Goal: Task Accomplishment & Management: Manage account settings

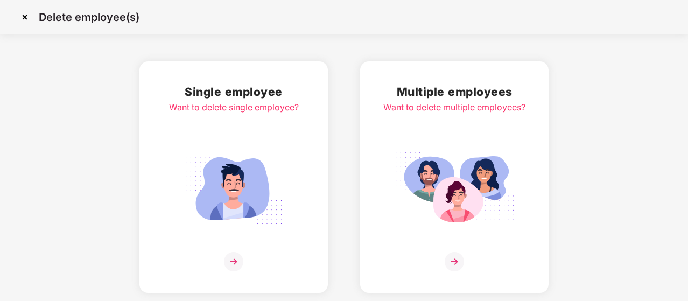
click at [89, 34] on div "Delete employee(s)" at bounding box center [344, 17] width 688 height 34
click at [91, 14] on p "Delete employee(s)" at bounding box center [89, 17] width 101 height 13
click at [23, 17] on img at bounding box center [24, 17] width 17 height 17
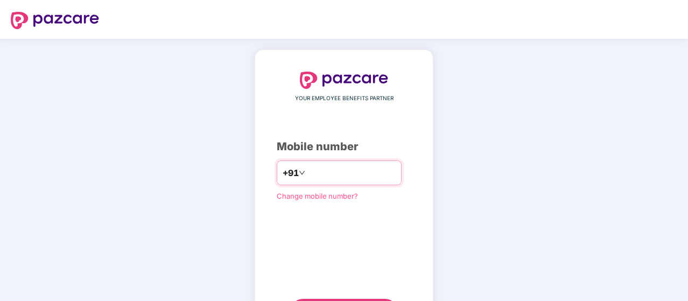
click at [320, 174] on input "number" at bounding box center [351, 172] width 88 height 17
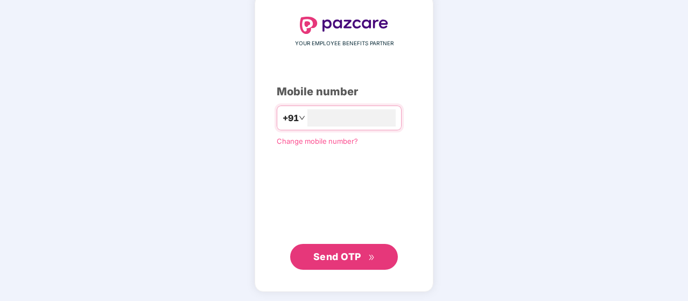
type input "**********"
click at [344, 254] on span "Send OTP" at bounding box center [337, 256] width 48 height 11
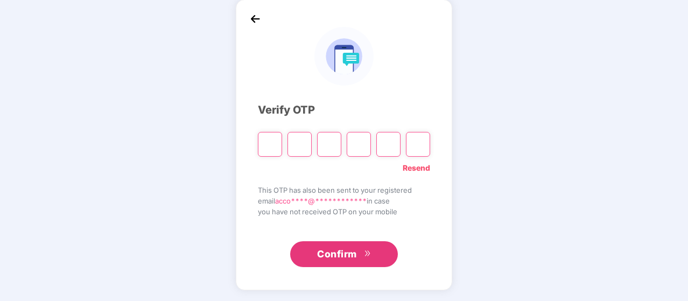
scroll to position [50, 0]
type input "*"
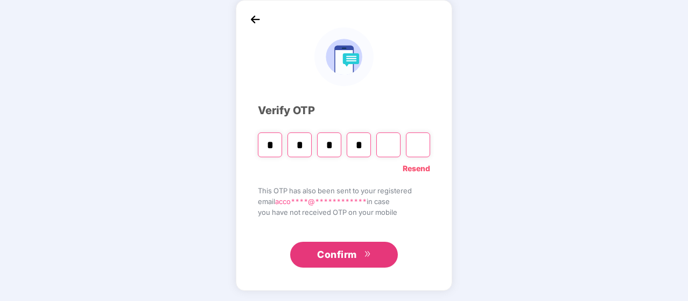
type input "*"
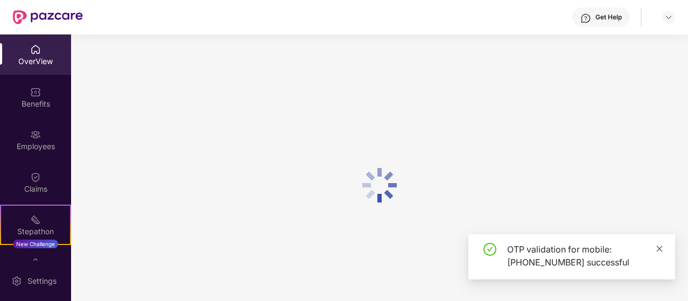
click at [662, 247] on icon "close" at bounding box center [660, 249] width 8 height 8
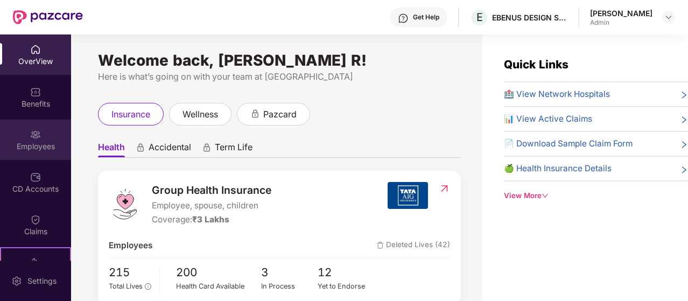
click at [30, 139] on img at bounding box center [35, 134] width 11 height 11
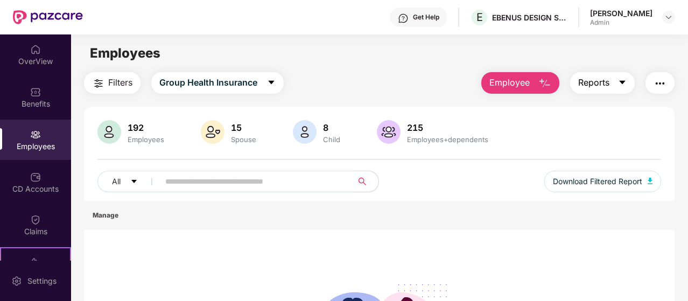
click at [625, 82] on icon "caret-down" at bounding box center [623, 83] width 6 height 4
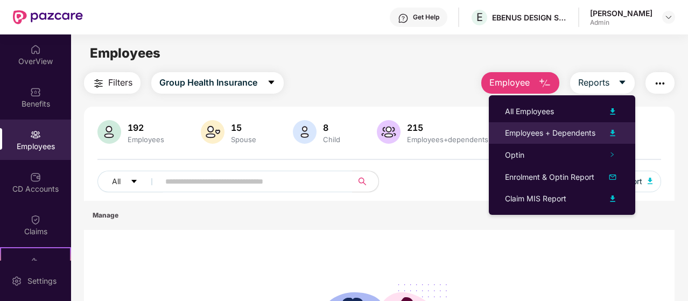
click at [615, 134] on img at bounding box center [612, 133] width 13 height 13
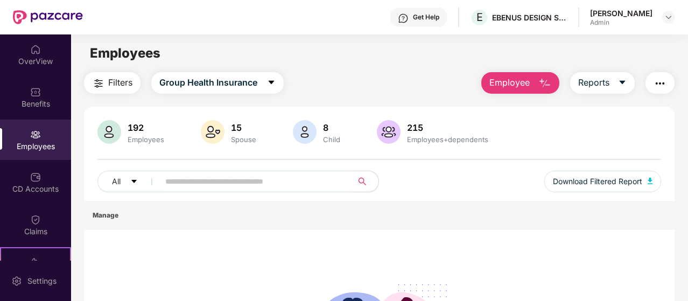
click at [660, 78] on img "button" at bounding box center [660, 83] width 13 height 13
click at [410, 152] on div "192 Employees 15 Spouse 8 Child 215 Employees+dependents All Download Filtered …" at bounding box center [379, 160] width 591 height 81
click at [135, 181] on icon "caret-down" at bounding box center [133, 181] width 5 height 3
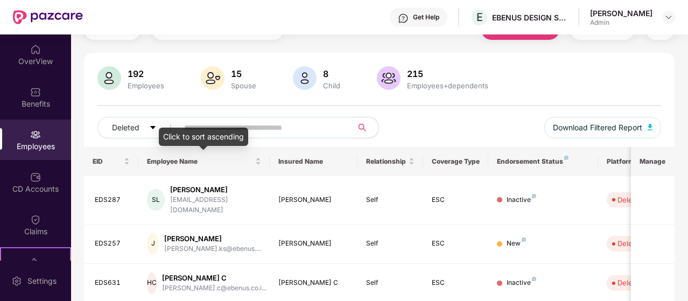
scroll to position [108, 0]
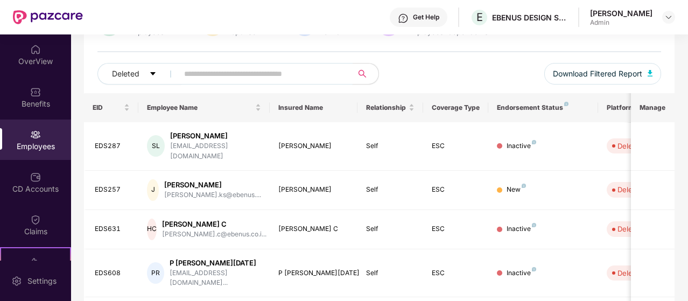
click at [200, 79] on input "text" at bounding box center [261, 74] width 154 height 16
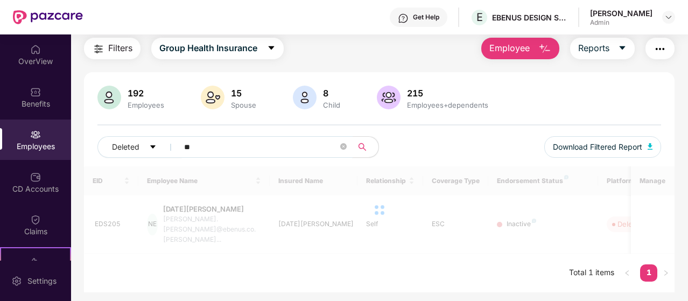
scroll to position [34, 0]
type input "*"
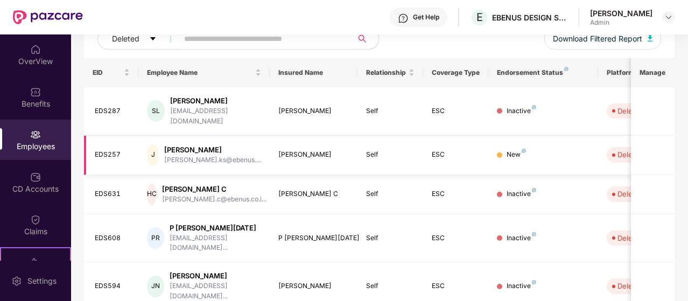
scroll to position [0, 0]
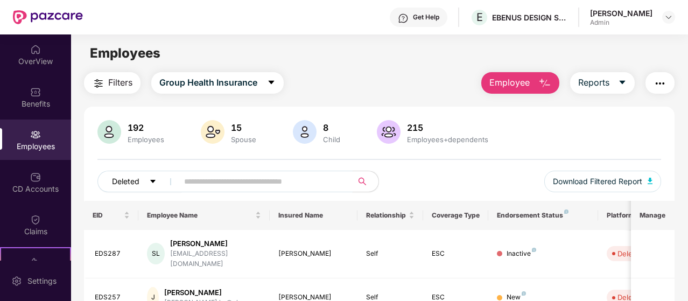
click at [155, 183] on icon "caret-down" at bounding box center [153, 182] width 8 height 8
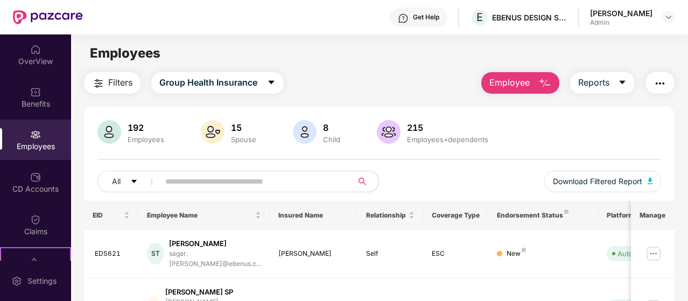
click at [669, 87] on button "button" at bounding box center [660, 83] width 29 height 22
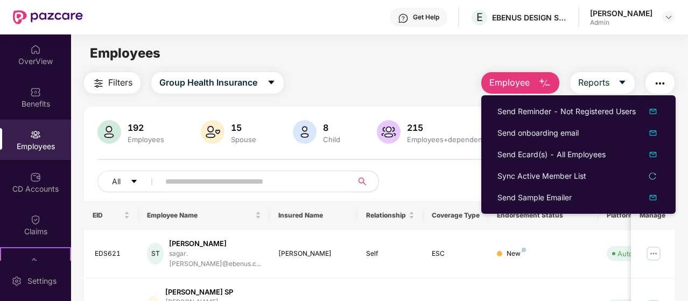
click at [669, 85] on button "button" at bounding box center [660, 83] width 29 height 22
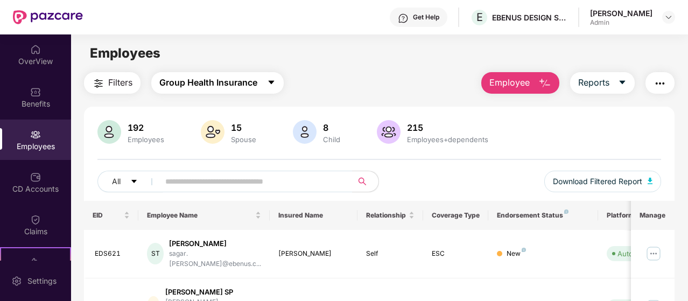
click at [274, 84] on icon "caret-down" at bounding box center [271, 82] width 9 height 9
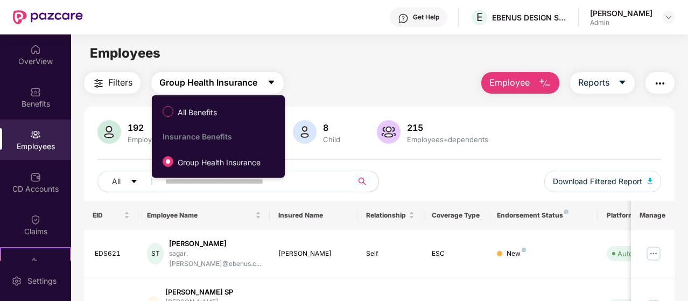
click at [274, 84] on icon "caret-down" at bounding box center [271, 82] width 9 height 9
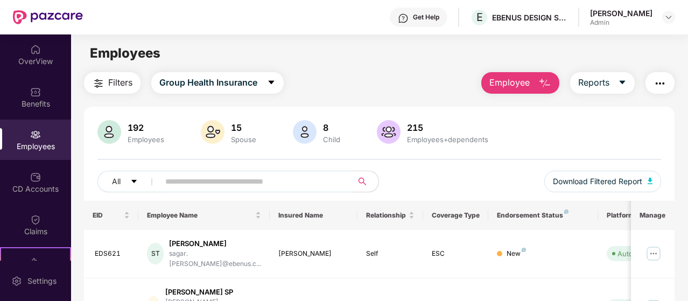
click at [144, 125] on div "192" at bounding box center [145, 127] width 41 height 11
click at [145, 125] on div "192" at bounding box center [145, 127] width 41 height 11
click at [180, 180] on input "text" at bounding box center [251, 181] width 173 height 16
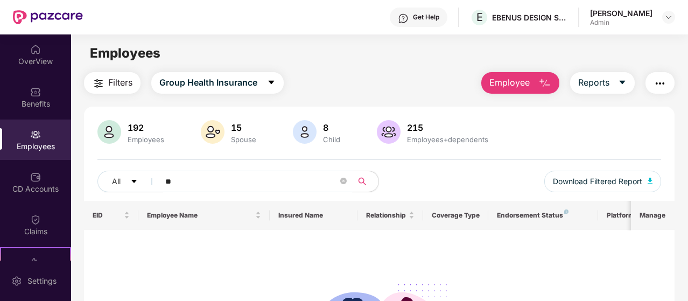
type input "*"
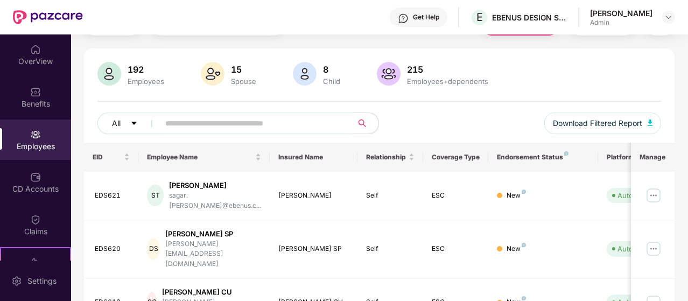
scroll to position [215, 0]
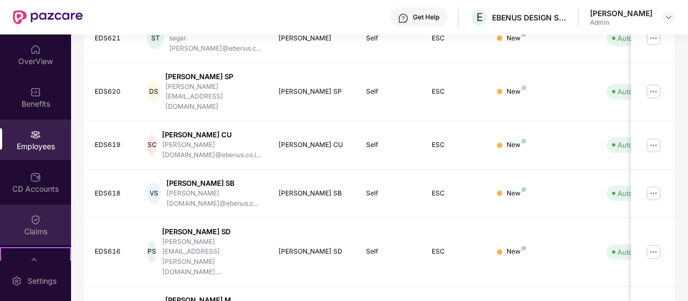
click at [44, 232] on div "Claims" at bounding box center [35, 231] width 71 height 11
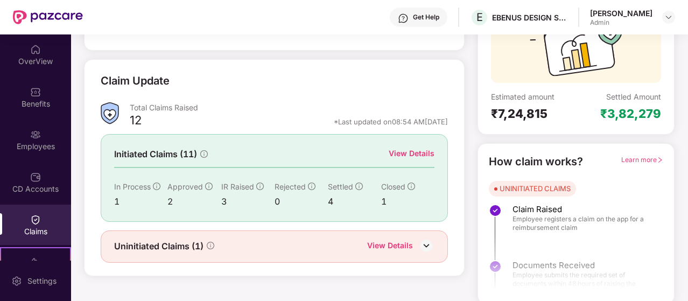
scroll to position [120, 0]
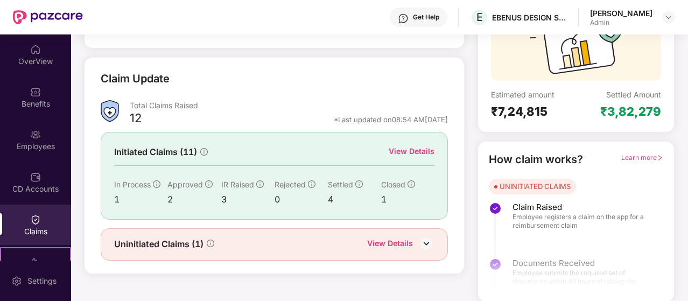
click at [432, 238] on img at bounding box center [426, 243] width 16 height 16
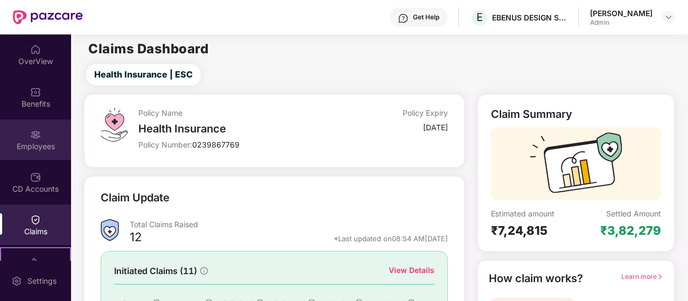
scroll to position [0, 0]
